Goal: Transaction & Acquisition: Subscribe to service/newsletter

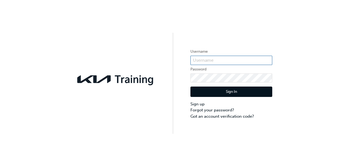
click at [233, 61] on input "text" at bounding box center [231, 60] width 82 height 9
paste input "KAU85114H0"
type input "KAU85114H0"
click at [218, 91] on button "Sign In" at bounding box center [231, 91] width 82 height 10
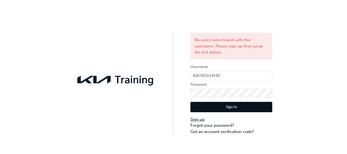
click at [205, 119] on link "Sign up" at bounding box center [231, 119] width 82 height 6
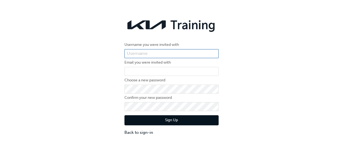
click at [167, 57] on input "text" at bounding box center [171, 53] width 94 height 9
paste input "KAU85114H0"
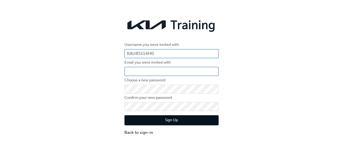
type input "KAU85114H0"
click at [165, 72] on input "email" at bounding box center [171, 71] width 94 height 9
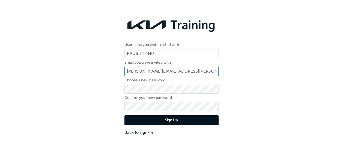
type input "tori.jenke@newspot.com.au"
click at [166, 116] on button "Sign Up" at bounding box center [171, 120] width 94 height 10
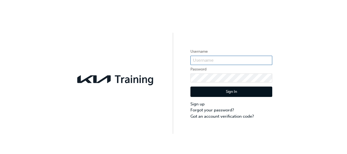
click at [237, 62] on input "text" at bounding box center [231, 60] width 82 height 9
